Goal: Information Seeking & Learning: Learn about a topic

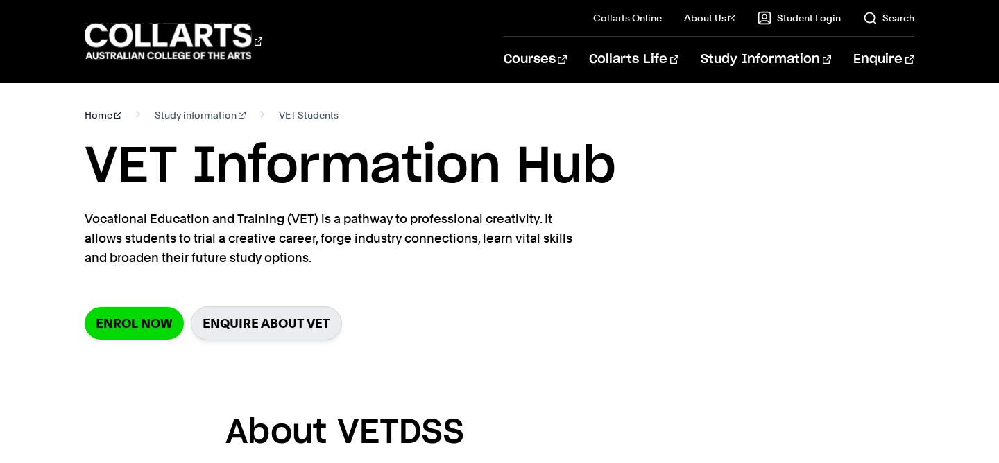
click at [96, 112] on link "Home" at bounding box center [103, 114] width 37 height 19
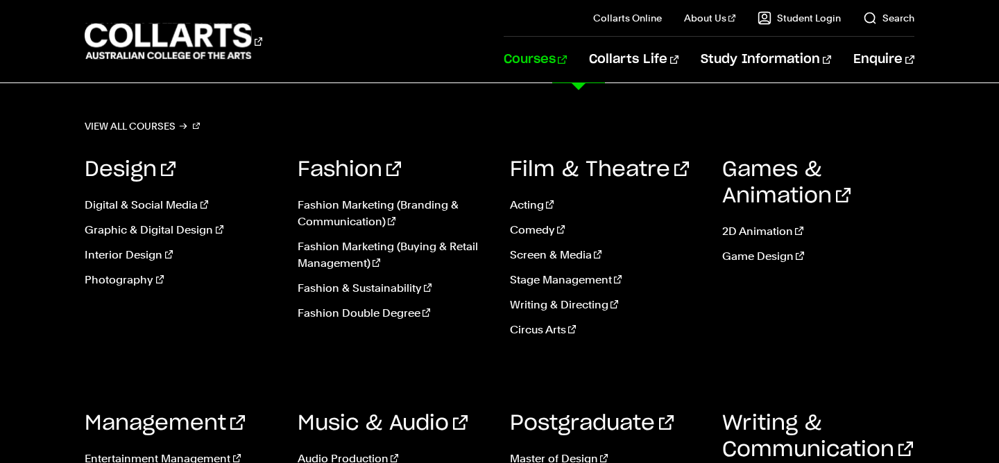
click at [567, 61] on link "Courses" at bounding box center [535, 60] width 63 height 46
click at [599, 360] on div "Film & Theatre Acting Comedy Screen & Media Stage Management Writing & Directin…" at bounding box center [605, 252] width 191 height 233
click at [830, 112] on div "View all courses Design Digital & Social Media Graphic & Digital Design Interio…" at bounding box center [499, 350] width 999 height 534
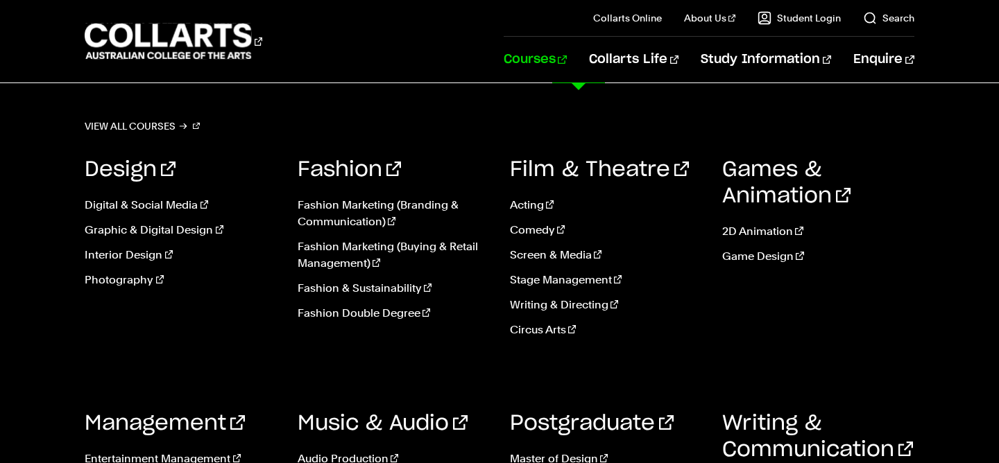
click at [995, 99] on div "View all courses Design Digital & Social Media Graphic & Digital Design Interio…" at bounding box center [499, 350] width 999 height 534
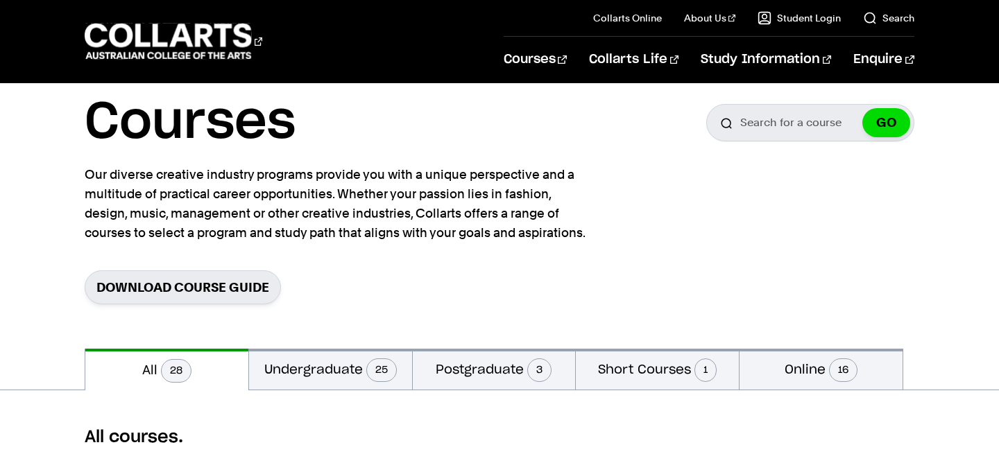
scroll to position [0, 0]
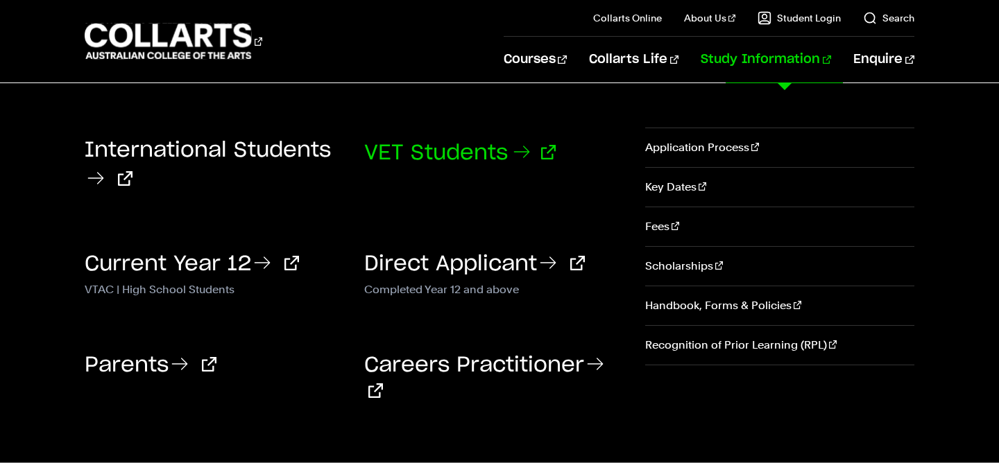
click at [477, 157] on link "VET Students" at bounding box center [459, 153] width 191 height 21
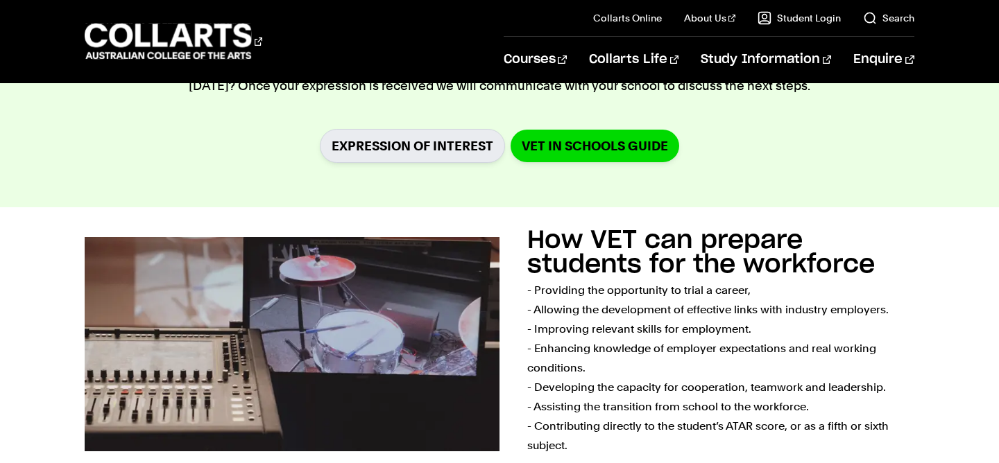
scroll to position [675, 0]
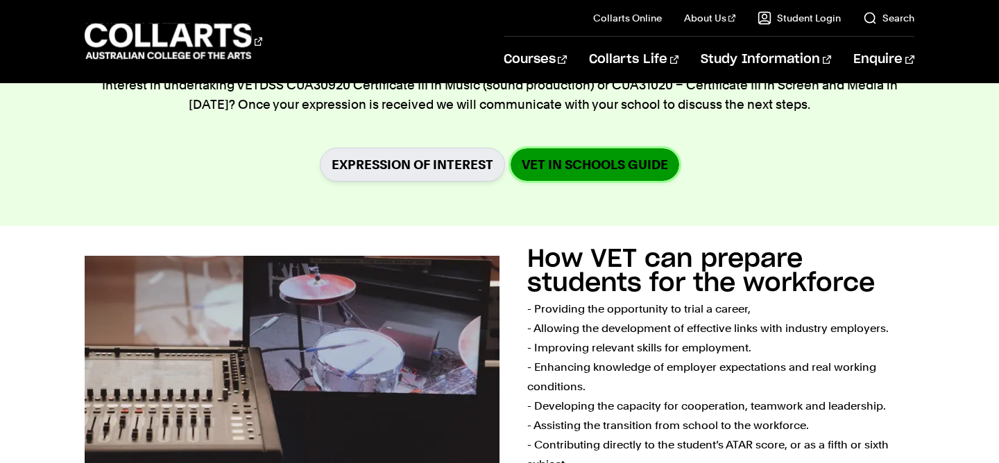
click at [552, 169] on link "VET in Schools Guide" at bounding box center [594, 164] width 169 height 33
